Goal: Information Seeking & Learning: Learn about a topic

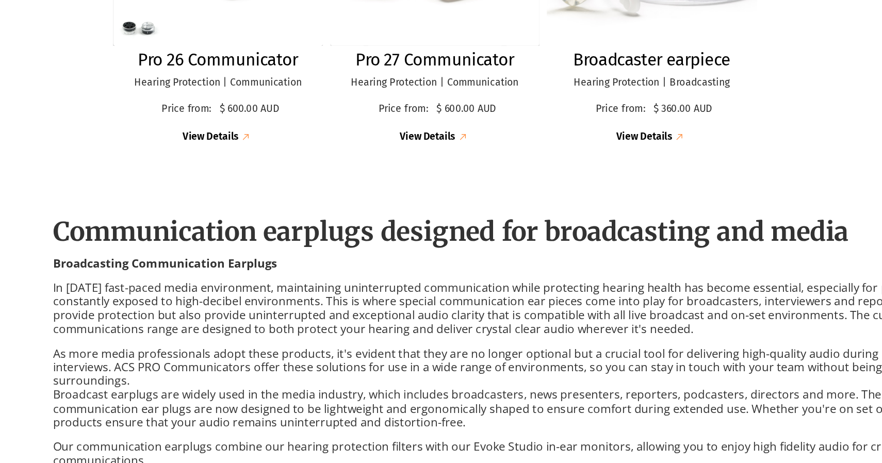
scroll to position [304, 0]
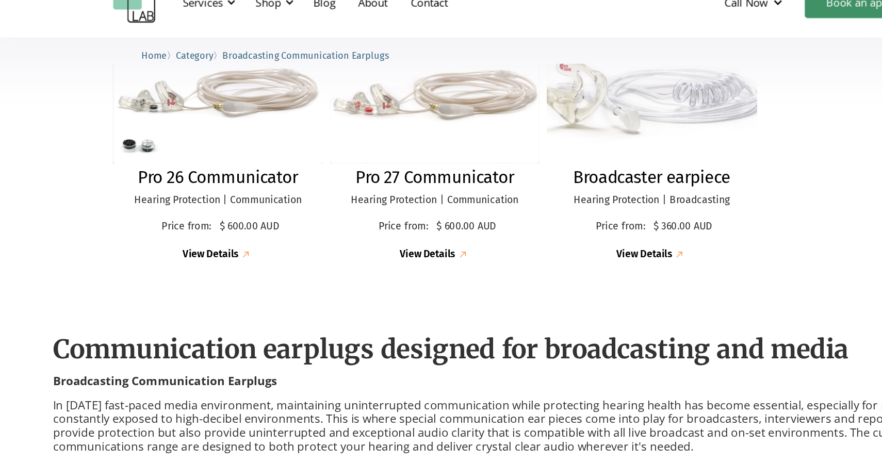
click at [518, 105] on img at bounding box center [519, 112] width 166 height 110
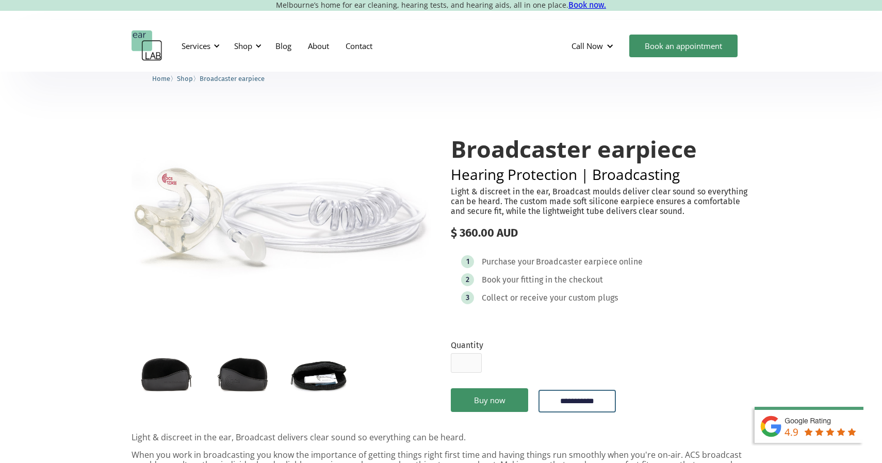
click at [238, 371] on img "open lightbox" at bounding box center [242, 373] width 69 height 45
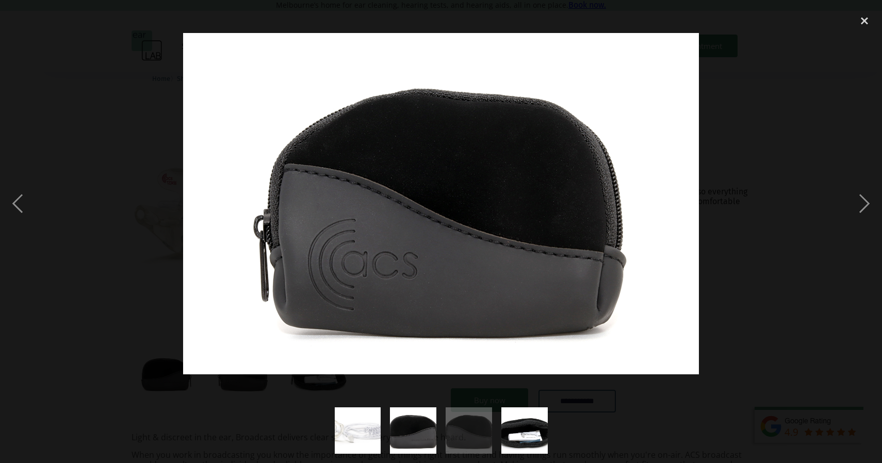
click at [413, 444] on img "show item 2 of 4" at bounding box center [413, 430] width 70 height 46
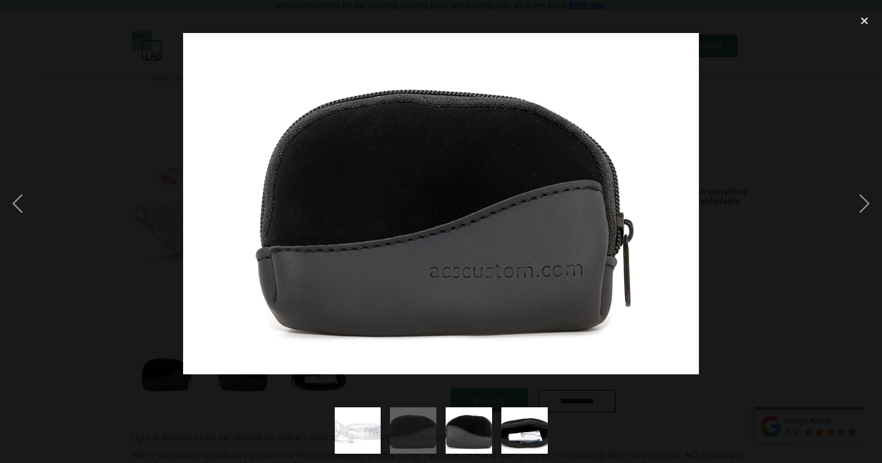
click at [491, 436] on img "show item 3 of 4" at bounding box center [469, 430] width 70 height 46
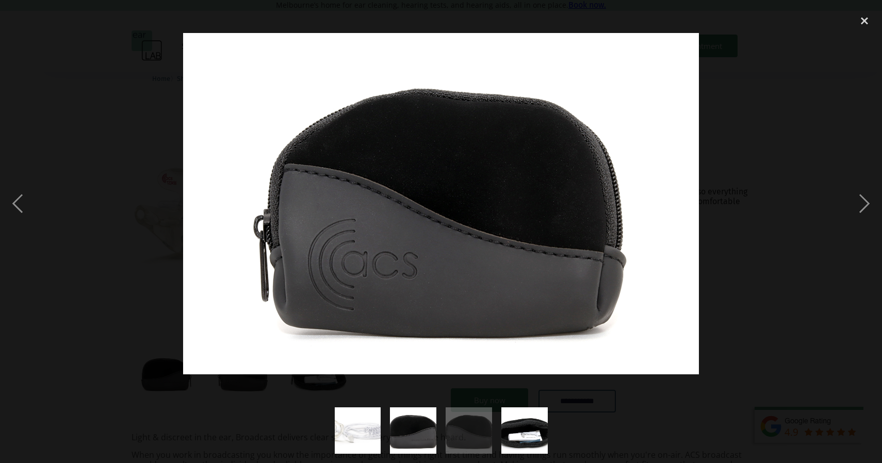
click at [534, 430] on img "show item 4 of 4" at bounding box center [525, 430] width 70 height 46
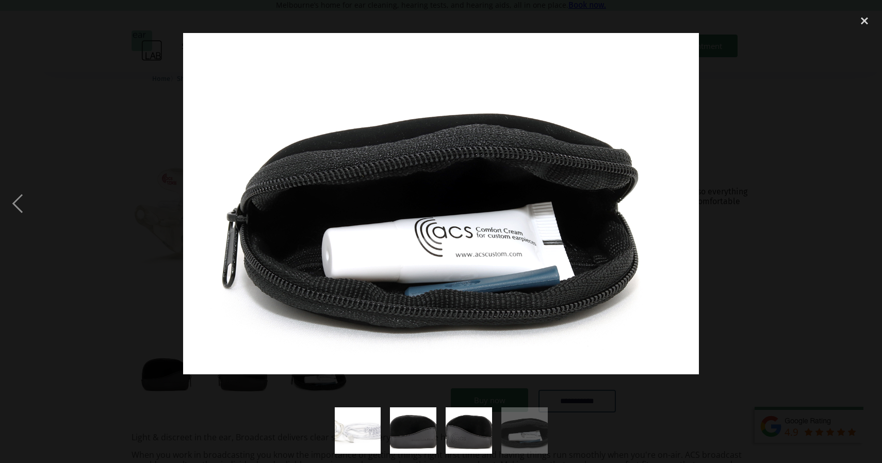
click at [361, 447] on img "show item 1 of 4" at bounding box center [358, 430] width 70 height 46
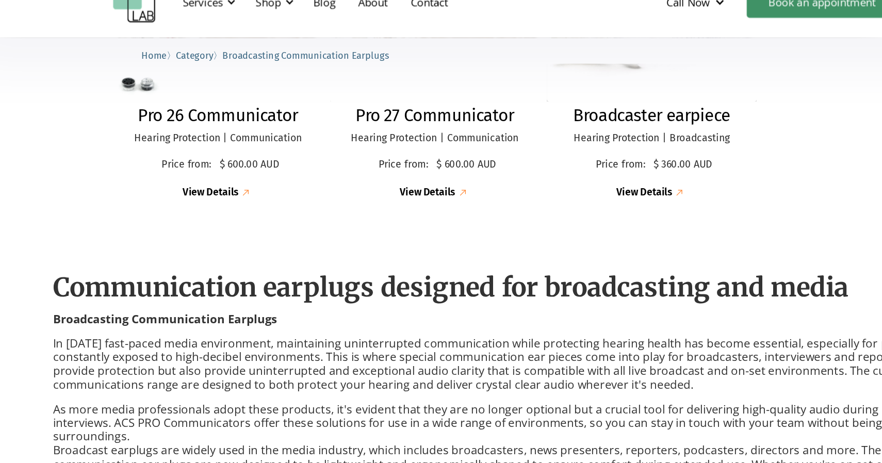
scroll to position [304, 0]
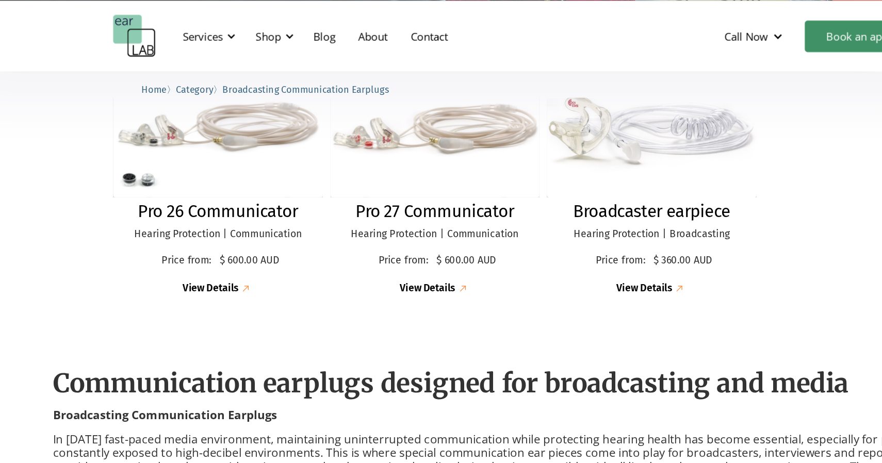
click at [318, 83] on span "Broadcasting Communication Earplugs" at bounding box center [270, 84] width 120 height 8
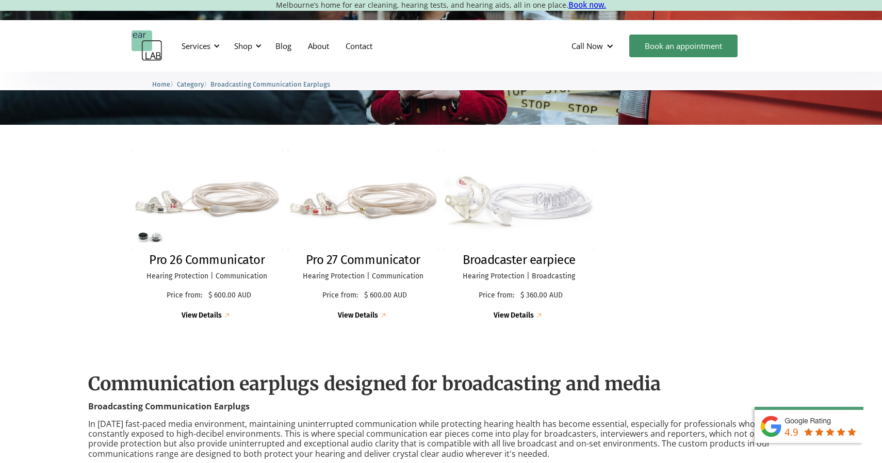
scroll to position [217, 0]
